Goal: Check status

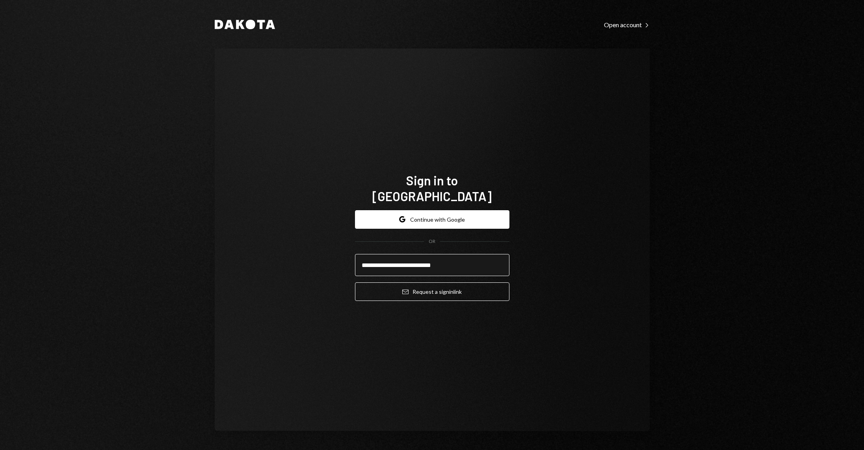
type input "**********"
click at [355, 282] on button "Email Request a sign in link" at bounding box center [432, 291] width 154 height 19
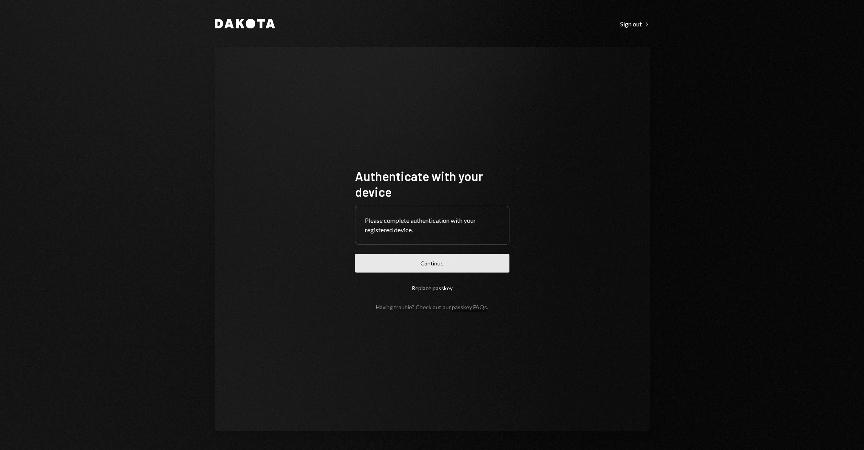
click at [370, 272] on button "Continue" at bounding box center [432, 263] width 154 height 19
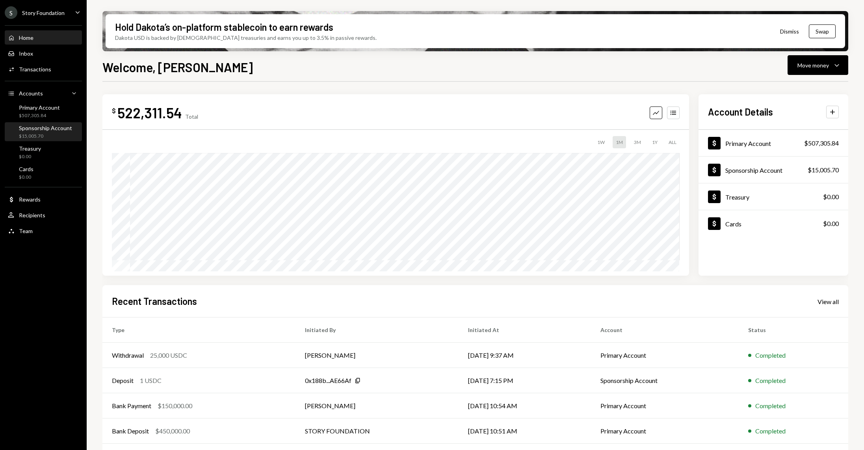
click at [44, 126] on div "Sponsorship Account" at bounding box center [45, 128] width 53 height 7
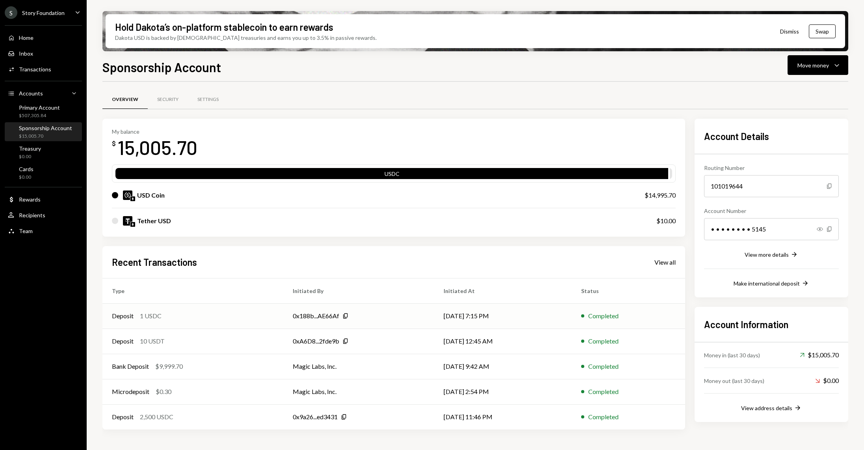
click at [193, 313] on div "Deposit 1 USDC" at bounding box center [193, 315] width 162 height 9
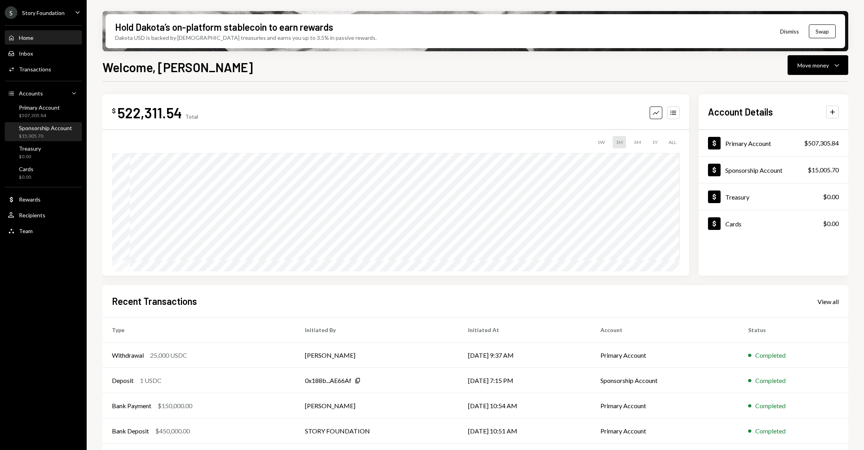
click at [52, 137] on div "$15,005.70" at bounding box center [45, 136] width 53 height 7
